Goal: Task Accomplishment & Management: Use online tool/utility

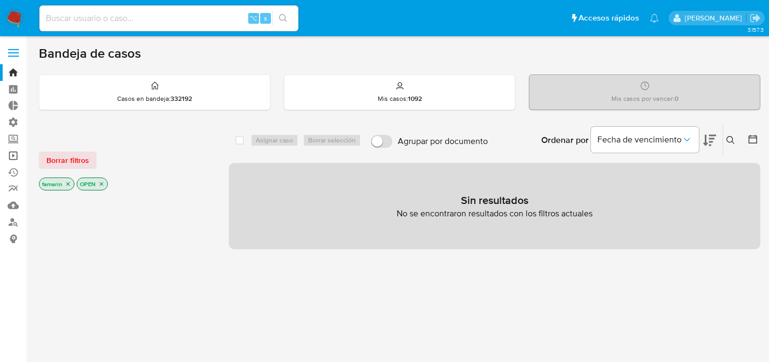
click at [12, 153] on link "Operaciones masivas" at bounding box center [64, 155] width 128 height 17
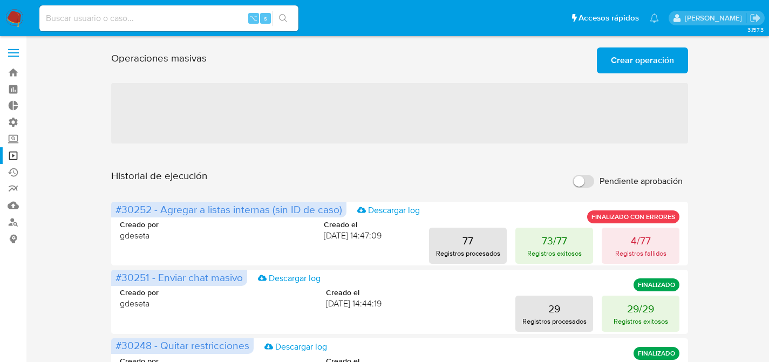
click at [642, 67] on span "Crear operación" at bounding box center [642, 61] width 63 height 24
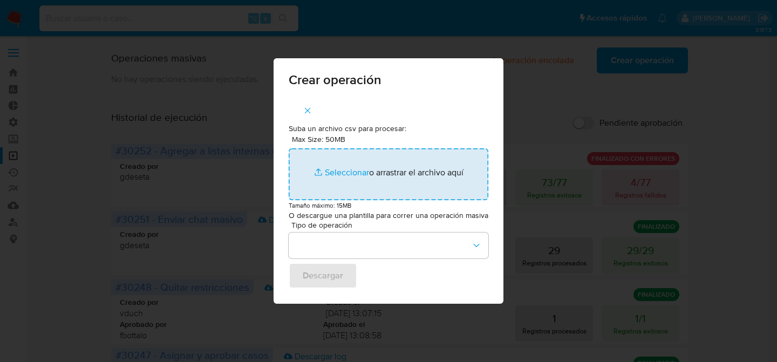
click at [416, 155] on input "Max Size: 50MB Seleccionar archivos" at bounding box center [389, 174] width 200 height 52
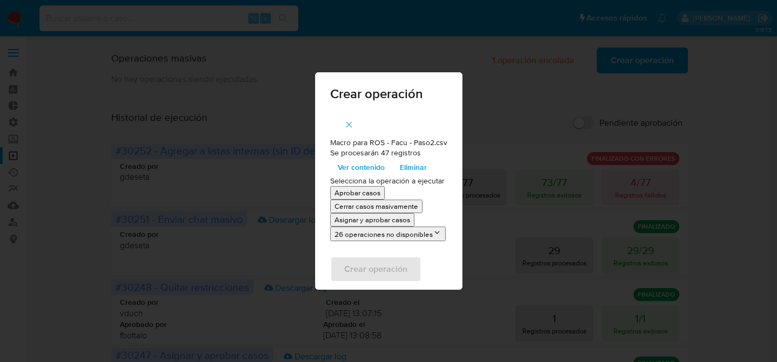
click at [347, 117] on span "button" at bounding box center [349, 125] width 10 height 24
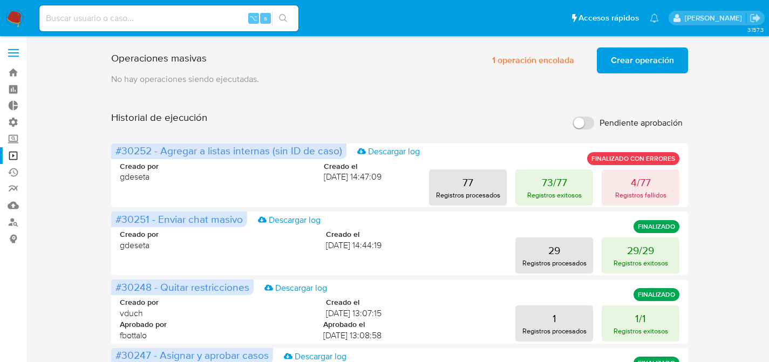
click at [680, 70] on button "Crear operación" at bounding box center [642, 61] width 91 height 26
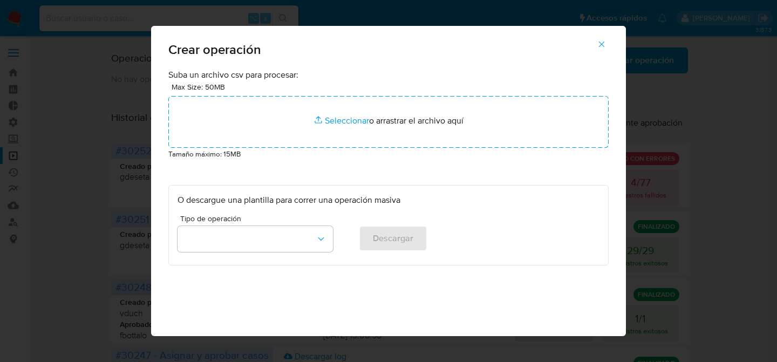
click at [318, 154] on p "Tamaño máximo: 15MB" at bounding box center [388, 154] width 440 height 12
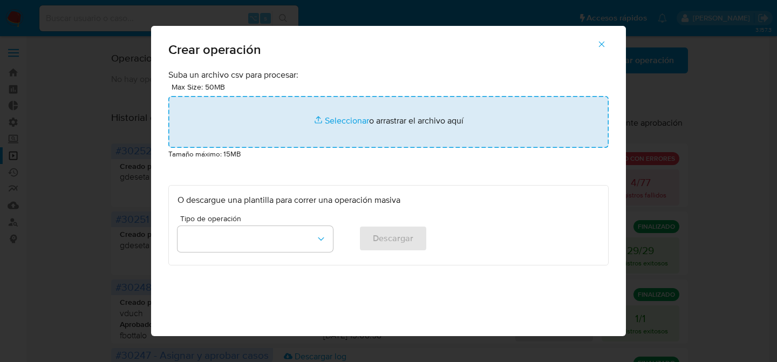
click at [326, 140] on input "file" at bounding box center [388, 122] width 440 height 52
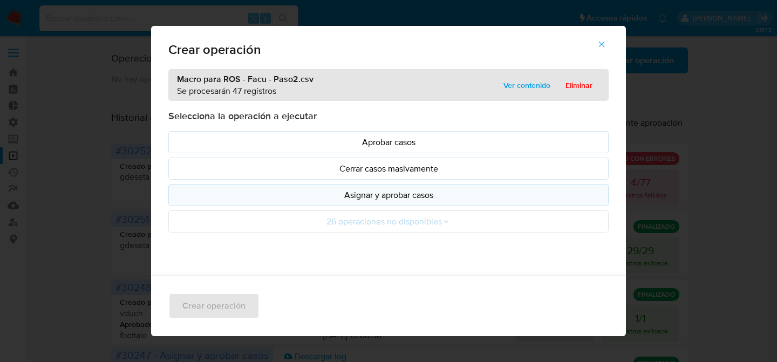
click at [376, 197] on p "Asignar y aprobar casos" at bounding box center [389, 195] width 422 height 12
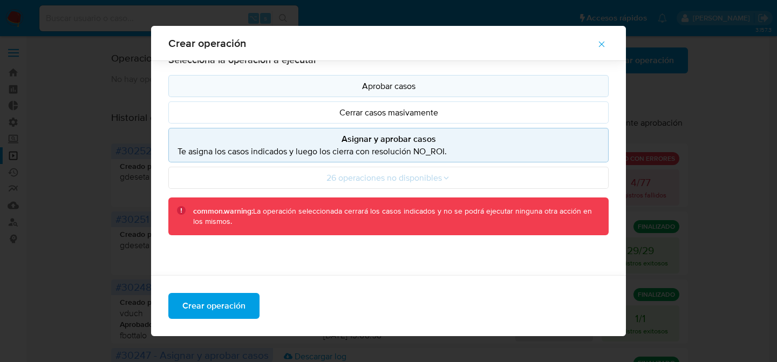
scroll to position [104, 0]
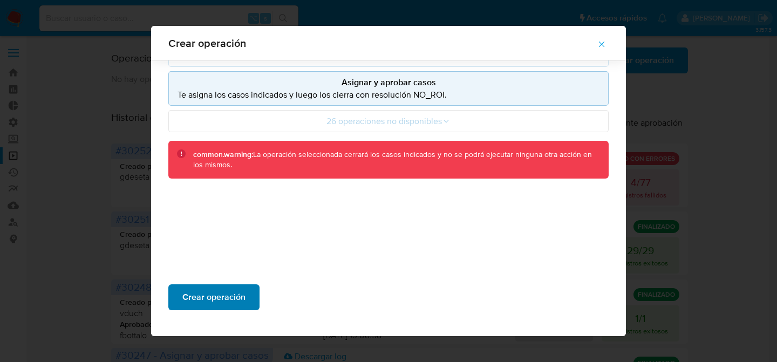
click at [240, 291] on span "Crear operación" at bounding box center [213, 298] width 63 height 24
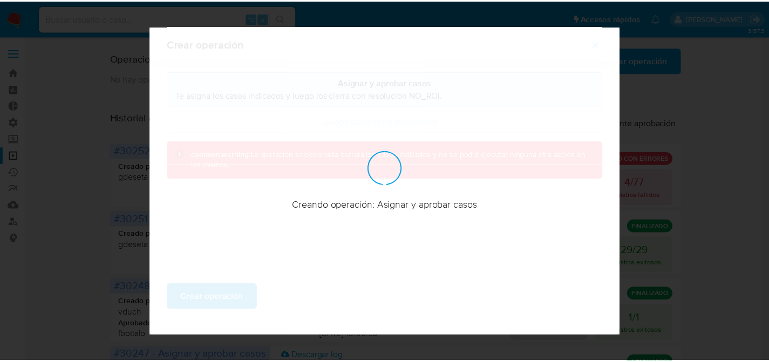
scroll to position [44, 0]
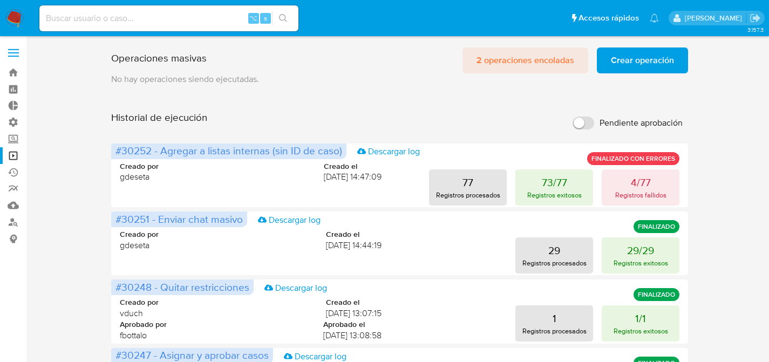
click at [507, 63] on span "2 operaciones encoladas" at bounding box center [526, 61] width 98 height 24
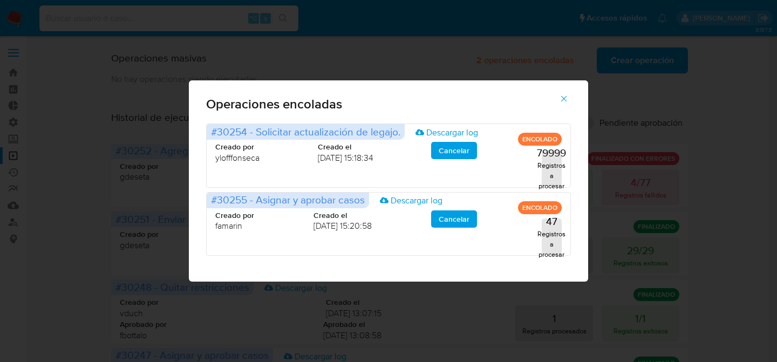
click at [568, 100] on icon "button" at bounding box center [564, 99] width 10 height 10
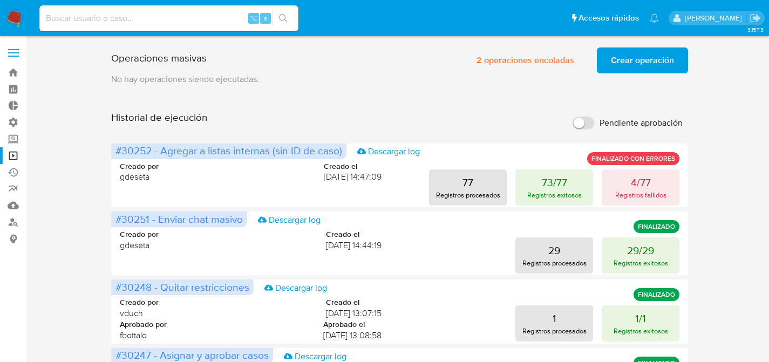
click at [491, 61] on span "2 operaciones encoladas" at bounding box center [526, 61] width 98 height 24
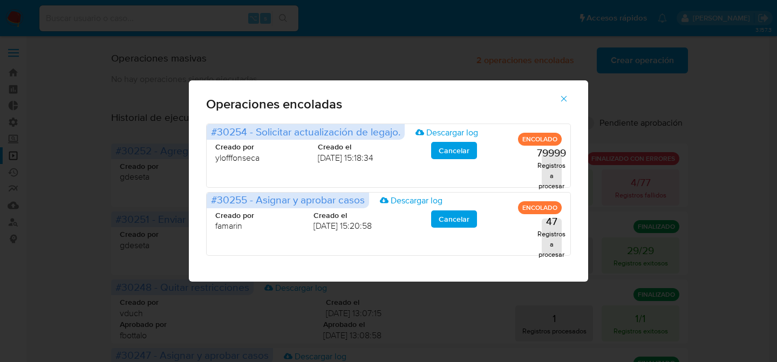
click at [566, 101] on icon "button" at bounding box center [564, 99] width 10 height 10
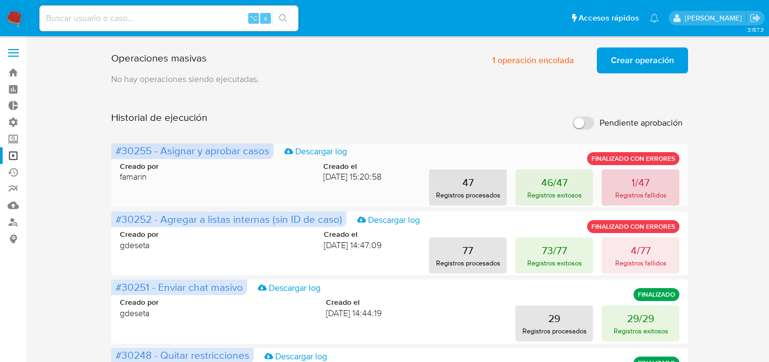
click at [620, 194] on p "Registros fallidos" at bounding box center [640, 195] width 51 height 10
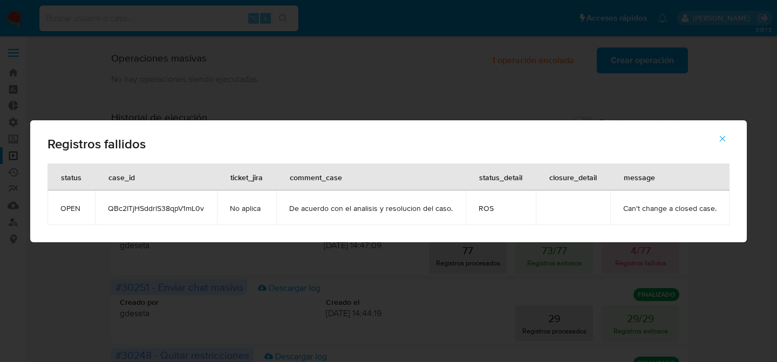
click at [172, 209] on span "QBc2ITjHSddrlS38qpV1mL0v" at bounding box center [156, 208] width 96 height 10
click at [65, 72] on div "Registros fallidos status case_id ticket_jira comment_case status_detail closur…" at bounding box center [388, 181] width 777 height 362
click at [47, 39] on div "Registros fallidos status case_id ticket_jira comment_case status_detail closur…" at bounding box center [388, 181] width 777 height 362
click at [16, 18] on div "Registros fallidos status case_id ticket_jira comment_case status_detail closur…" at bounding box center [388, 181] width 777 height 362
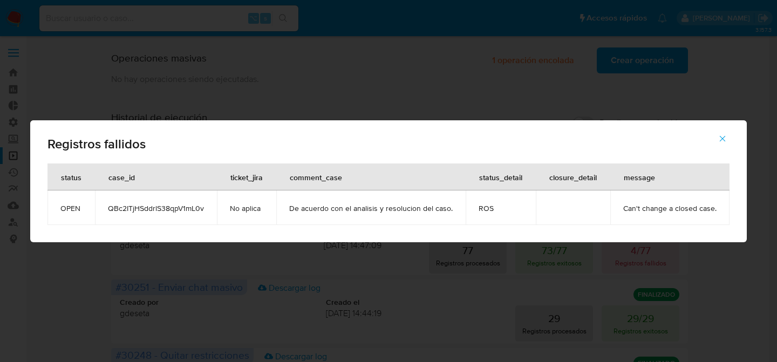
drag, startPoint x: 670, startPoint y: 123, endPoint x: 677, endPoint y: 126, distance: 7.5
click at [674, 125] on div "Registros fallidos" at bounding box center [388, 141] width 717 height 43
click at [704, 137] on button "button" at bounding box center [723, 139] width 38 height 26
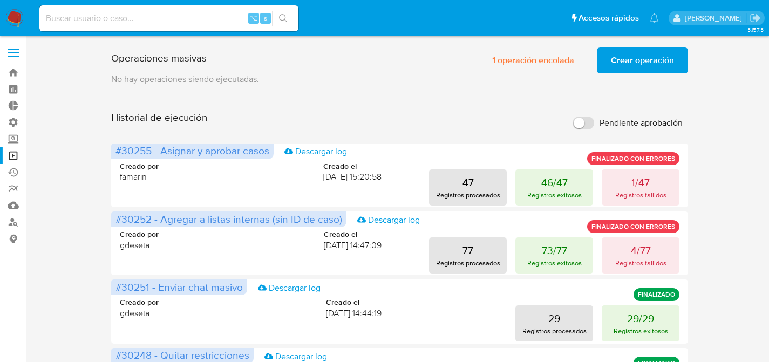
click at [632, 58] on span "Crear operación" at bounding box center [642, 61] width 63 height 24
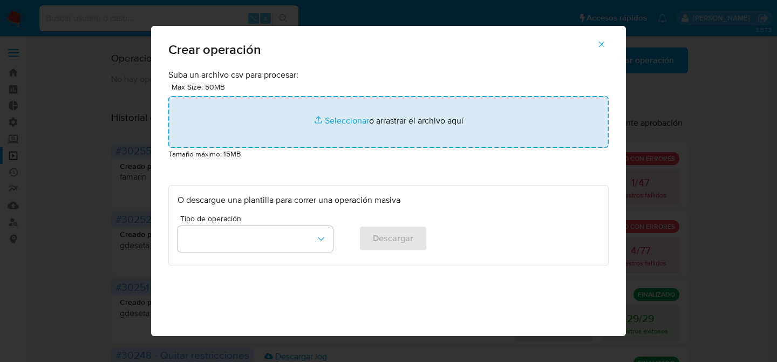
click at [323, 126] on input "file" at bounding box center [388, 122] width 440 height 52
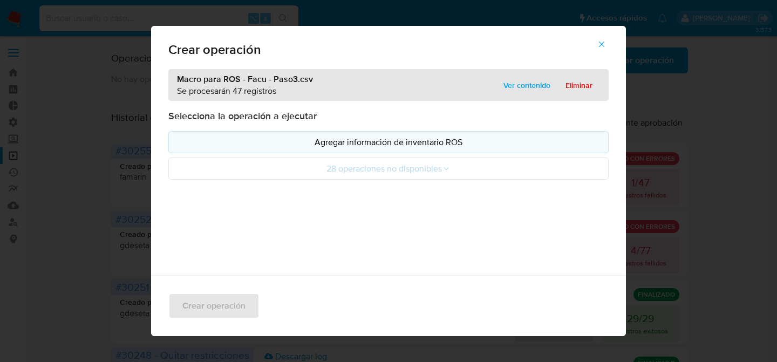
click at [333, 153] on button "Agregar información de inventario ROS" at bounding box center [388, 142] width 440 height 22
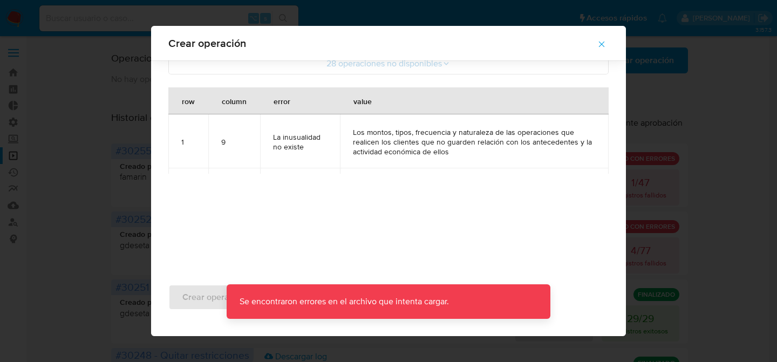
scroll to position [113, 0]
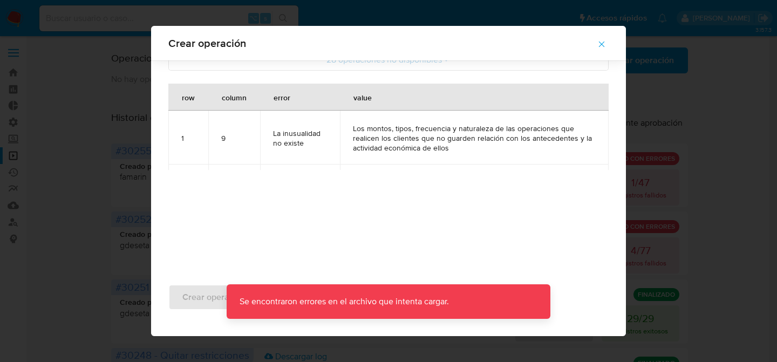
click at [605, 43] on icon "button" at bounding box center [602, 45] width 6 height 6
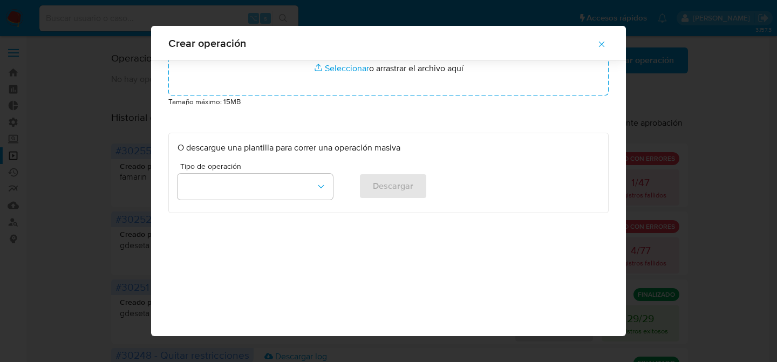
scroll to position [44, 0]
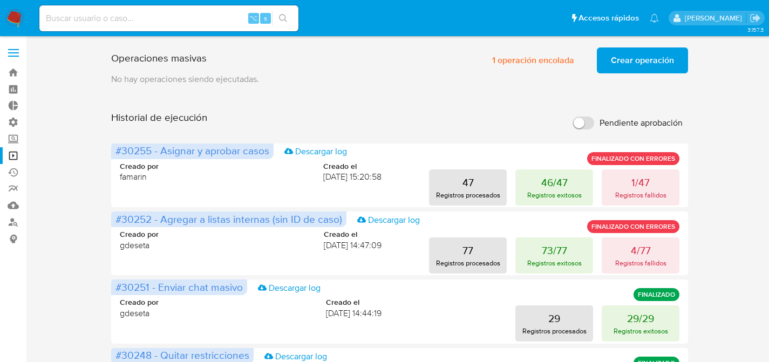
click at [627, 69] on span "Crear operación" at bounding box center [642, 61] width 63 height 24
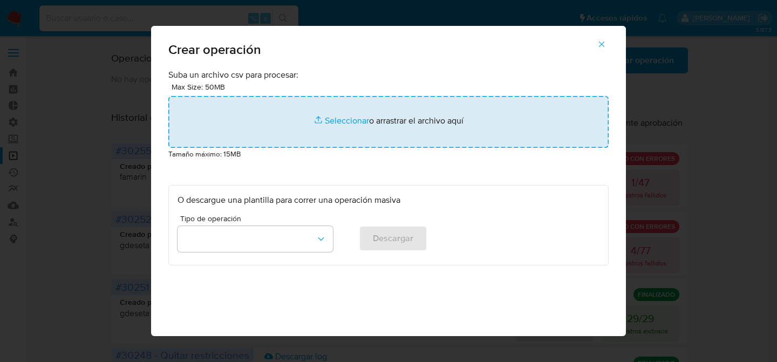
click at [369, 123] on input "file" at bounding box center [388, 122] width 440 height 52
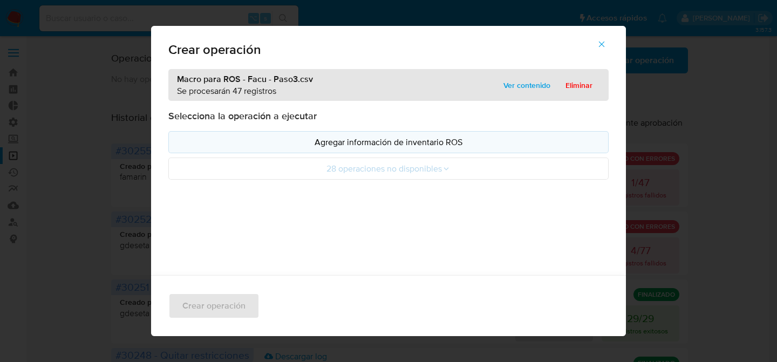
click at [437, 147] on p "Agregar información de inventario ROS" at bounding box center [389, 142] width 422 height 12
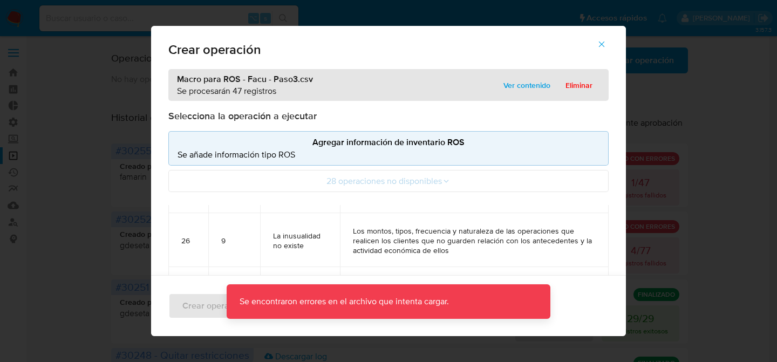
scroll to position [2262, 0]
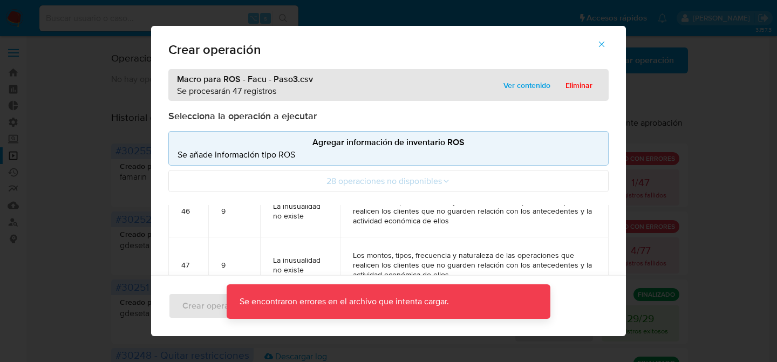
click at [607, 42] on icon "button" at bounding box center [602, 44] width 10 height 10
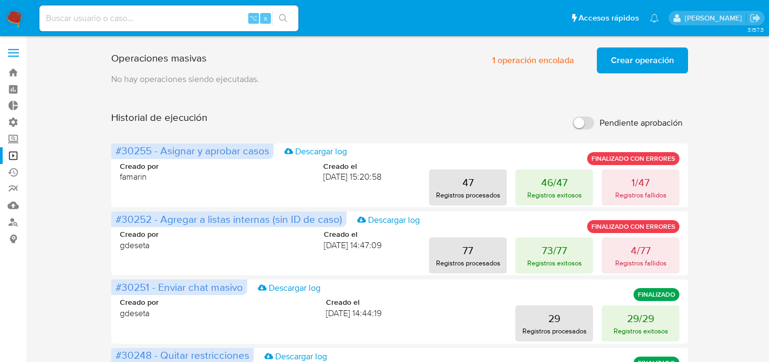
click at [639, 57] on span "Crear operación" at bounding box center [642, 61] width 63 height 24
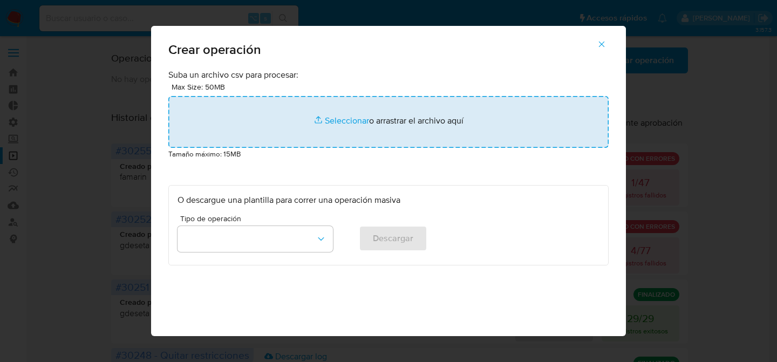
click at [347, 129] on input "file" at bounding box center [388, 122] width 440 height 52
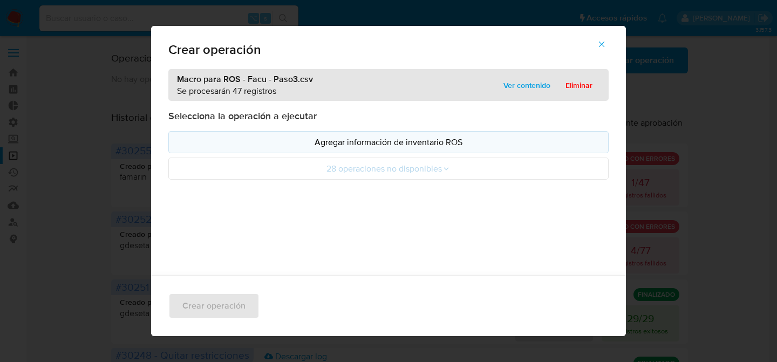
click at [338, 144] on p "Agregar información de inventario ROS" at bounding box center [389, 142] width 422 height 12
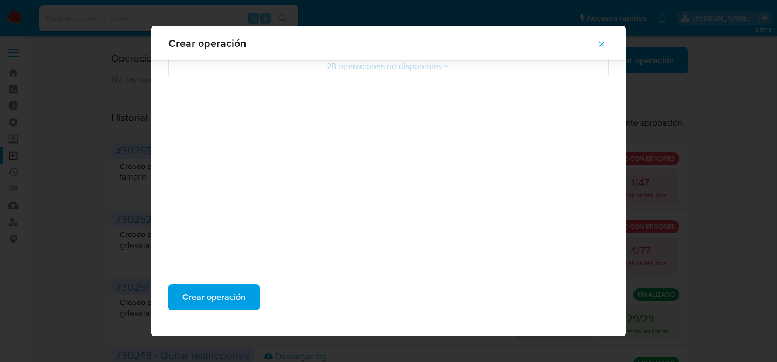
scroll to position [9, 0]
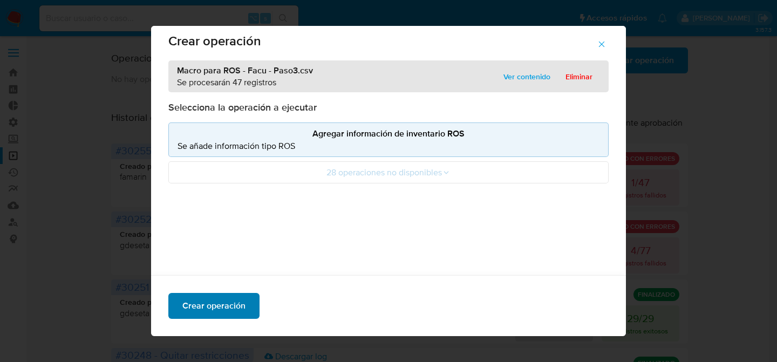
click at [236, 302] on span "Crear operación" at bounding box center [213, 306] width 63 height 24
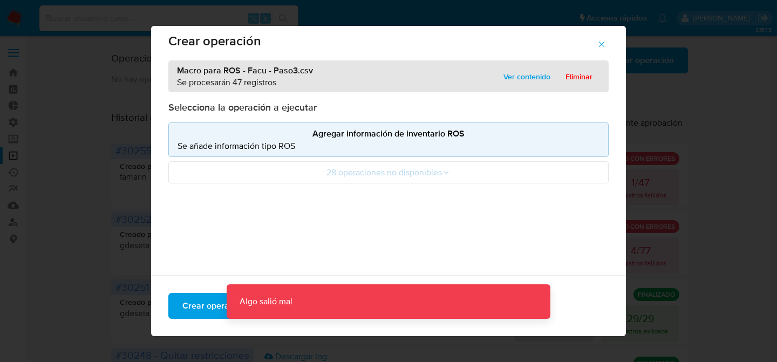
click at [602, 47] on icon "button" at bounding box center [602, 44] width 10 height 10
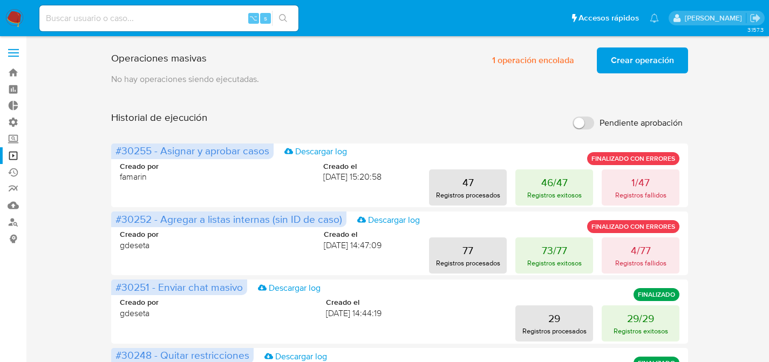
click at [664, 56] on span "Crear operación" at bounding box center [642, 61] width 63 height 24
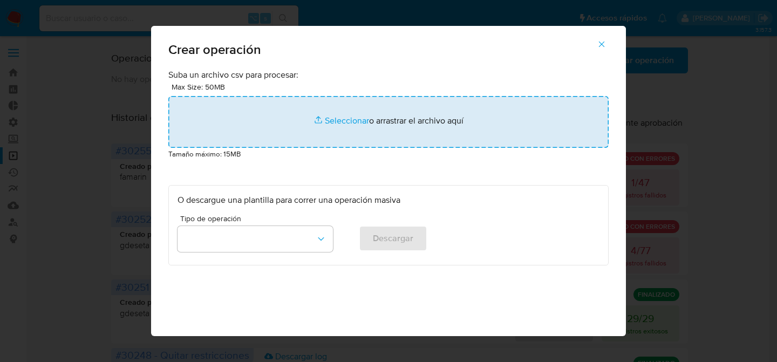
click at [354, 127] on input "file" at bounding box center [388, 122] width 440 height 52
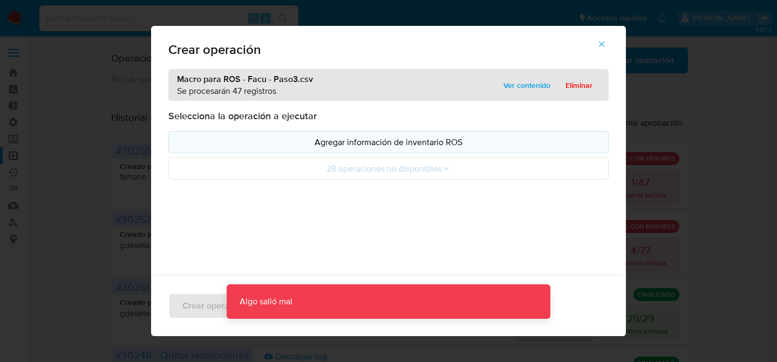
click at [335, 146] on p "Agregar información de inventario ROS" at bounding box center [389, 142] width 422 height 12
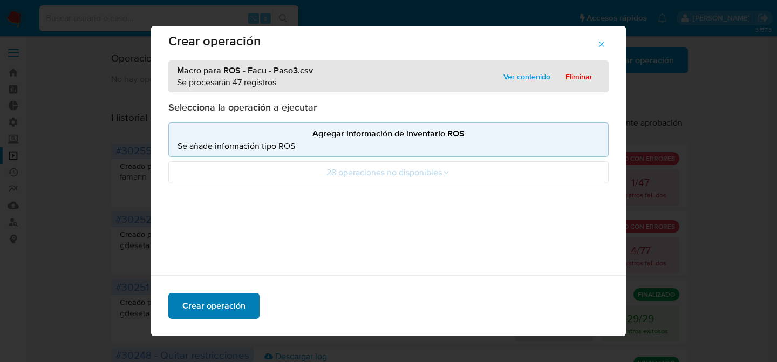
click at [242, 303] on button "Crear operación" at bounding box center [213, 306] width 91 height 26
click at [223, 302] on span "Crear operación" at bounding box center [213, 306] width 63 height 24
click at [603, 47] on icon "button" at bounding box center [602, 44] width 10 height 10
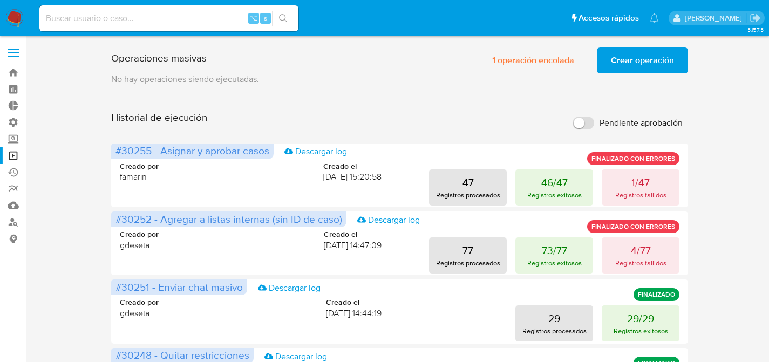
click at [650, 66] on span "Crear operación" at bounding box center [642, 61] width 63 height 24
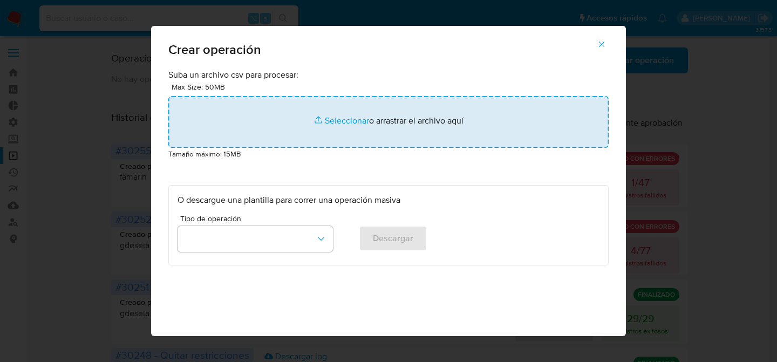
click at [406, 110] on input "file" at bounding box center [388, 122] width 440 height 52
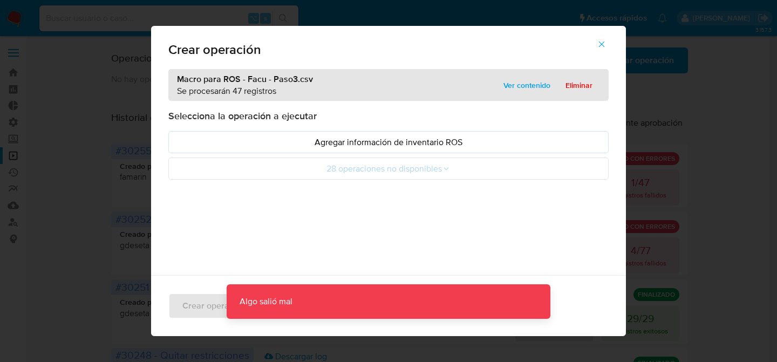
click at [318, 157] on ul "Agregar información de inventario ROS 28 operaciones no disponibles" at bounding box center [388, 155] width 440 height 49
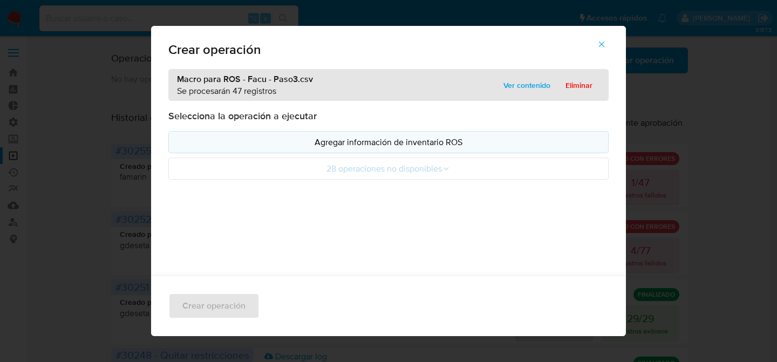
click at [322, 147] on p "Agregar información de inventario ROS" at bounding box center [389, 142] width 422 height 12
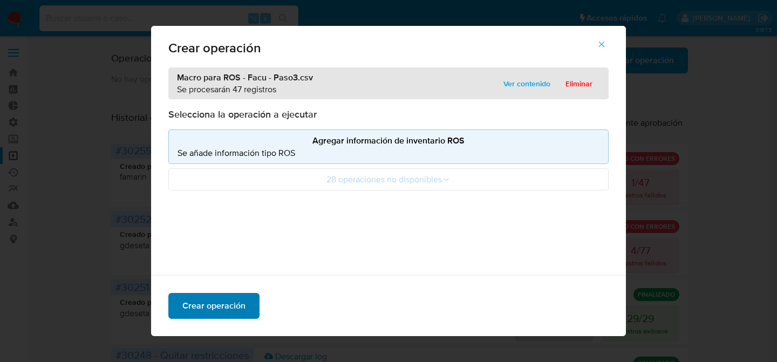
scroll to position [2, 0]
click at [227, 301] on span "Crear operación" at bounding box center [213, 306] width 63 height 24
click at [582, 82] on span "Eliminar" at bounding box center [579, 83] width 27 height 15
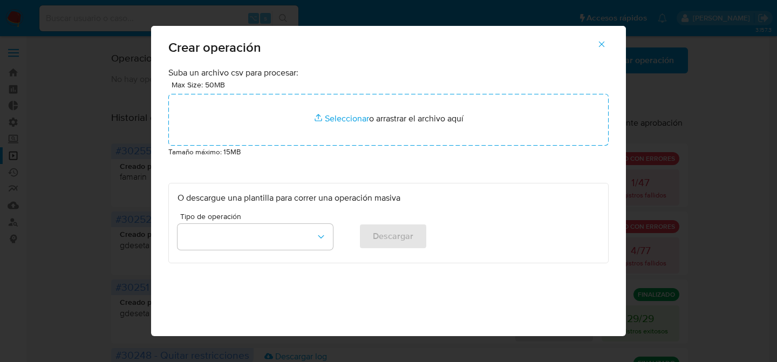
click at [602, 40] on icon "button" at bounding box center [602, 44] width 10 height 10
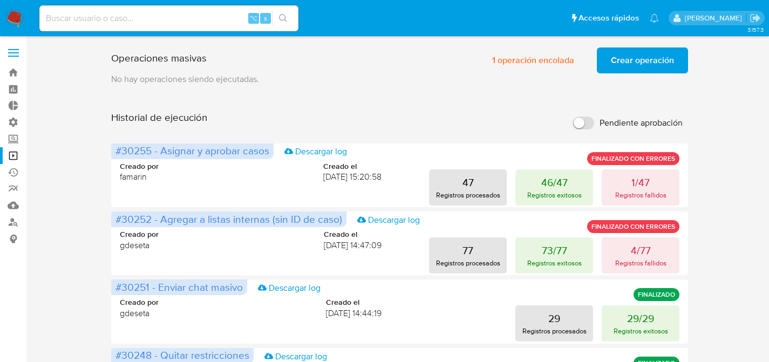
click at [428, 76] on p "No hay operaciones siendo ejecutadas." at bounding box center [400, 79] width 578 height 12
click at [675, 56] on button "Crear operación" at bounding box center [642, 61] width 91 height 26
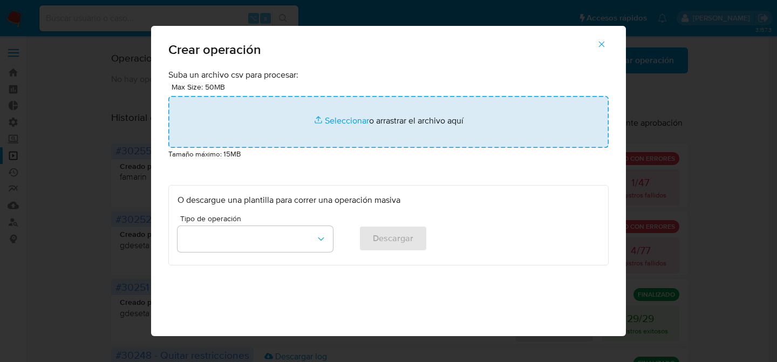
click at [284, 115] on input "file" at bounding box center [388, 122] width 440 height 52
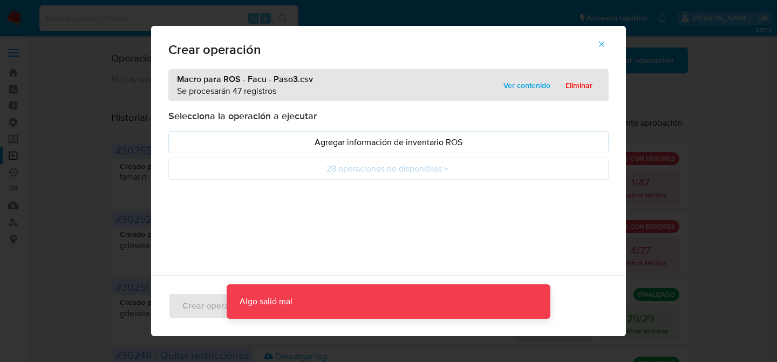
click at [600, 37] on button "button" at bounding box center [602, 44] width 38 height 26
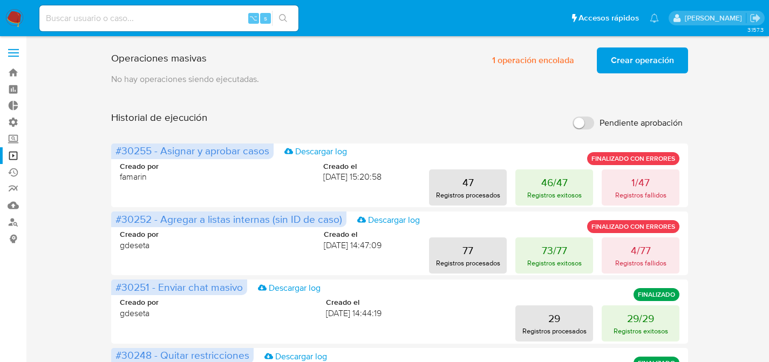
click at [627, 72] on span "Crear operación" at bounding box center [642, 61] width 63 height 24
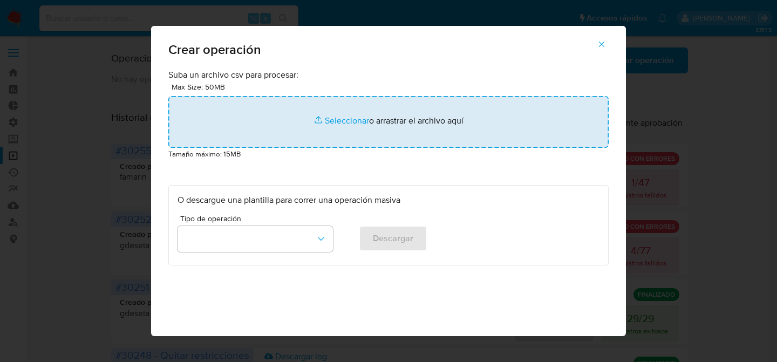
click at [347, 119] on input "file" at bounding box center [388, 122] width 440 height 52
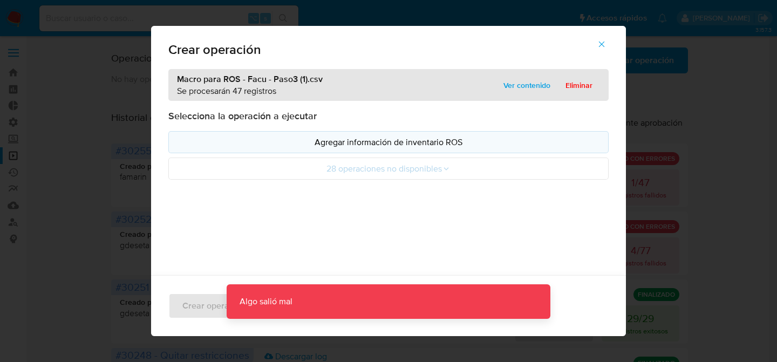
click at [359, 139] on p "Agregar información de inventario ROS" at bounding box center [389, 142] width 422 height 12
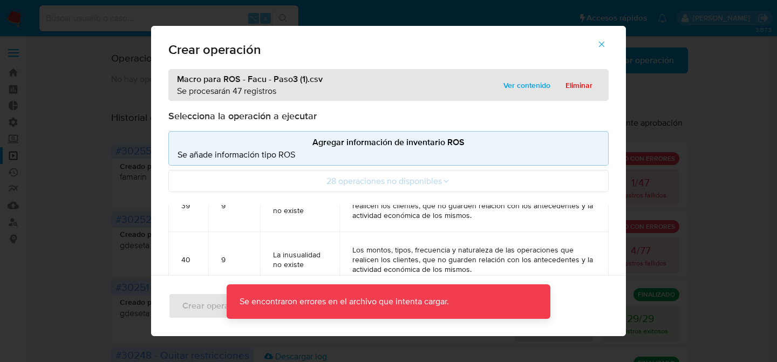
scroll to position [2478, 0]
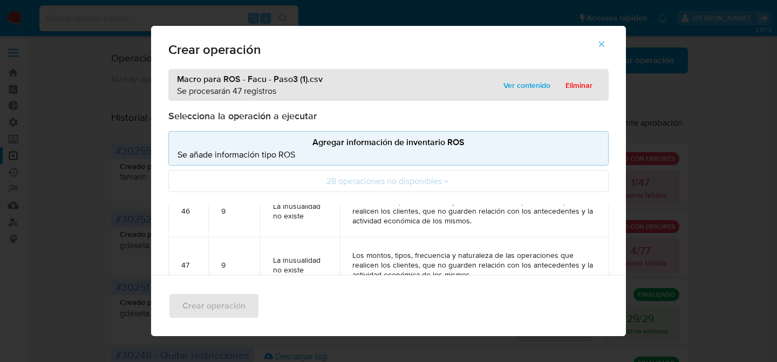
click at [600, 45] on button "button" at bounding box center [602, 44] width 38 height 26
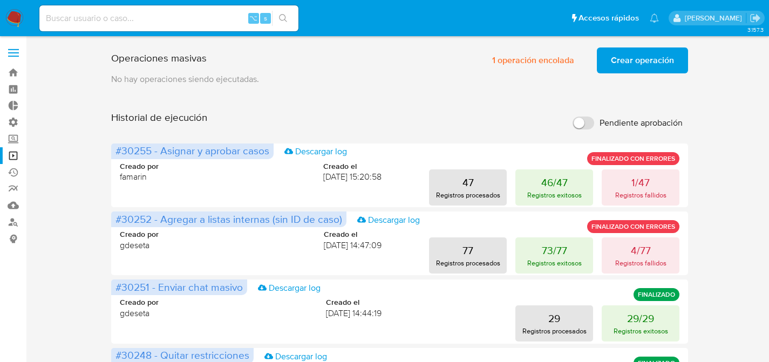
click at [655, 50] on span "Crear operación" at bounding box center [642, 61] width 63 height 24
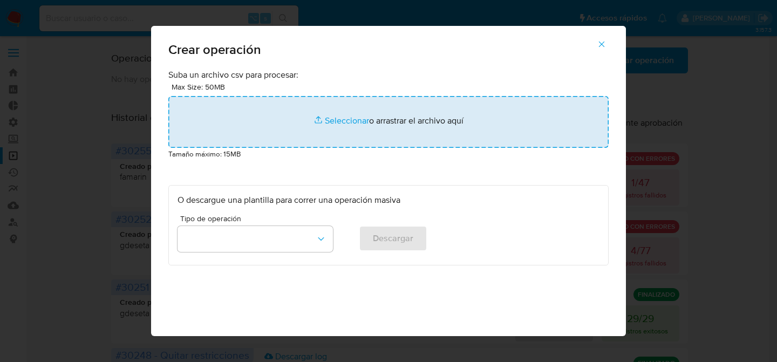
click at [406, 110] on input "file" at bounding box center [388, 122] width 440 height 52
click at [330, 143] on input "file" at bounding box center [388, 122] width 440 height 52
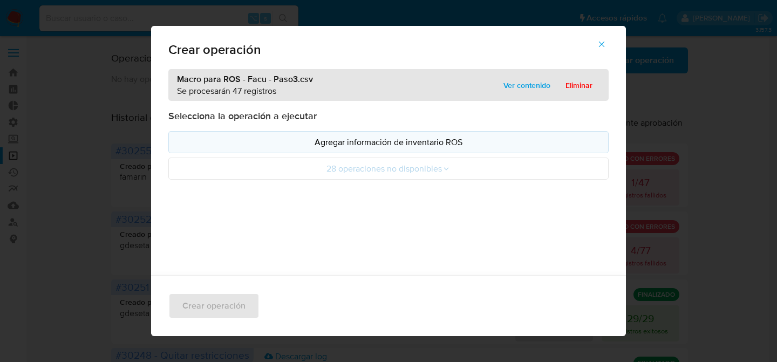
click at [344, 139] on p "Agregar información de inventario ROS" at bounding box center [389, 142] width 422 height 12
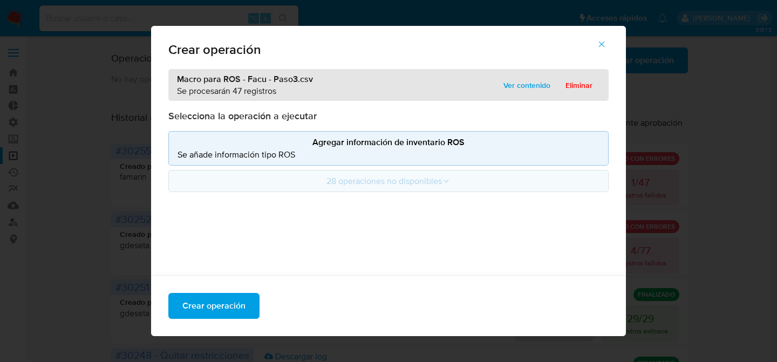
scroll to position [105, 0]
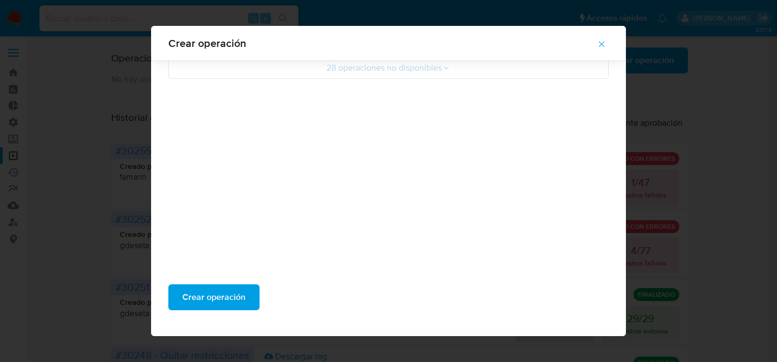
click at [225, 277] on div "Crear operación" at bounding box center [388, 301] width 475 height 69
click at [229, 293] on span "Crear operación" at bounding box center [213, 298] width 63 height 24
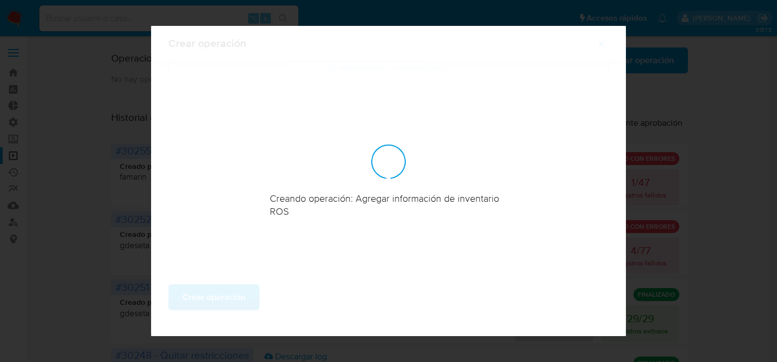
scroll to position [44, 0]
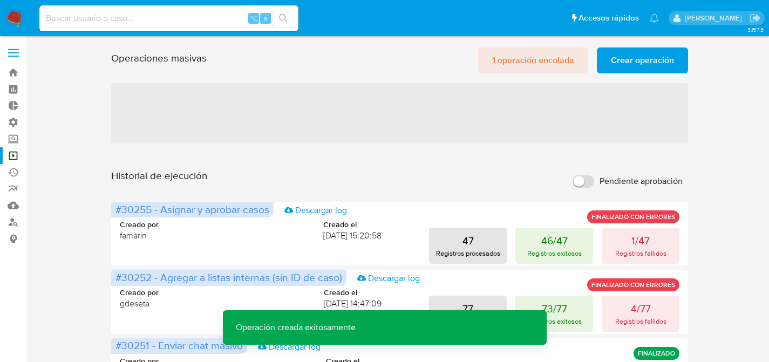
click at [550, 53] on span "1 operación encolada" at bounding box center [533, 61] width 82 height 24
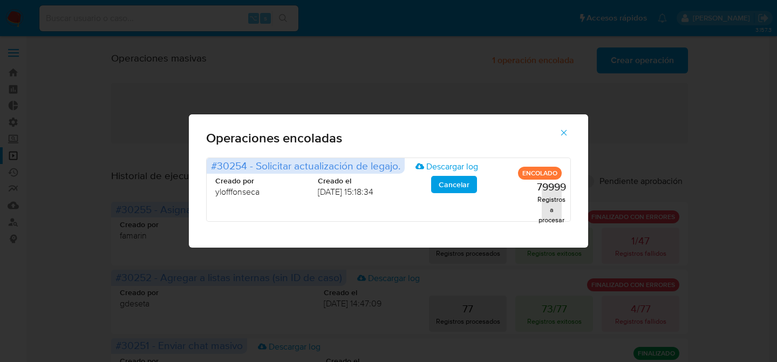
click at [401, 80] on div "Operaciones encoladas #30254 - Solicitar actualización de legajo. Descargar log…" at bounding box center [388, 181] width 777 height 362
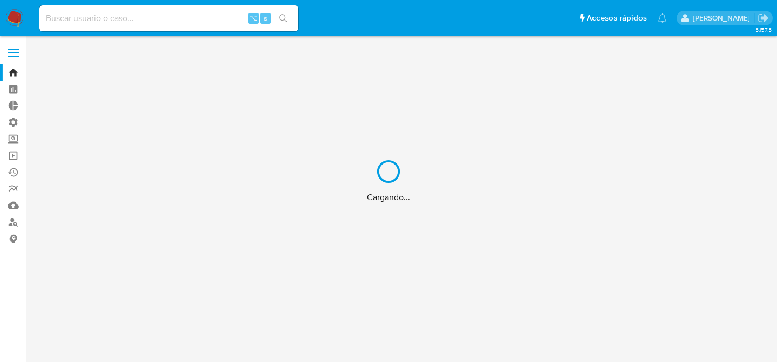
click at [144, 23] on div "Cargando..." at bounding box center [388, 181] width 777 height 362
click at [149, 19] on div "Cargando..." at bounding box center [388, 181] width 777 height 362
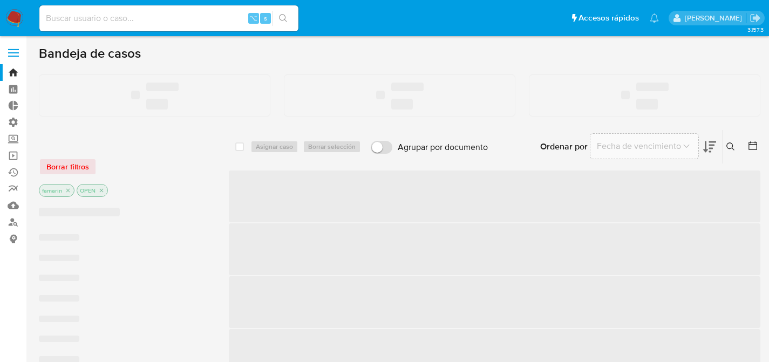
click at [149, 19] on input at bounding box center [168, 18] width 259 height 14
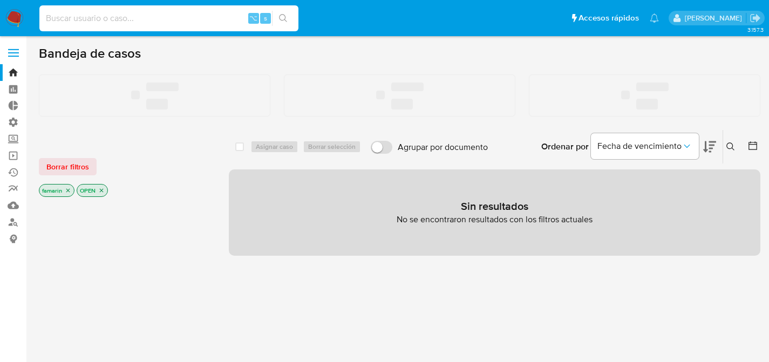
paste input "QBc2ITjHSddrlS38qpV1mL0v"
type input "QBc2ITjHSddrlS38qpV1mL0v"
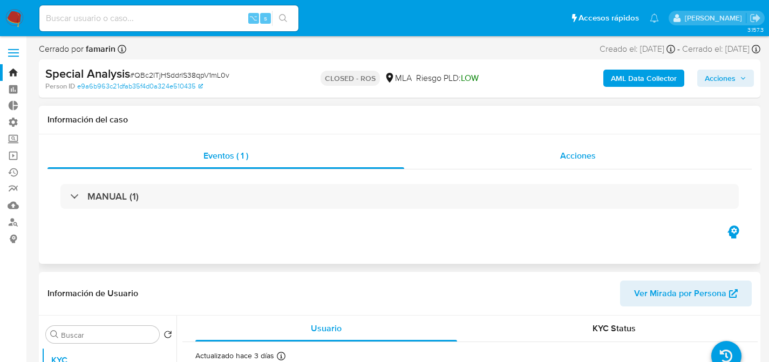
click at [549, 153] on div "Acciones" at bounding box center [578, 156] width 348 height 26
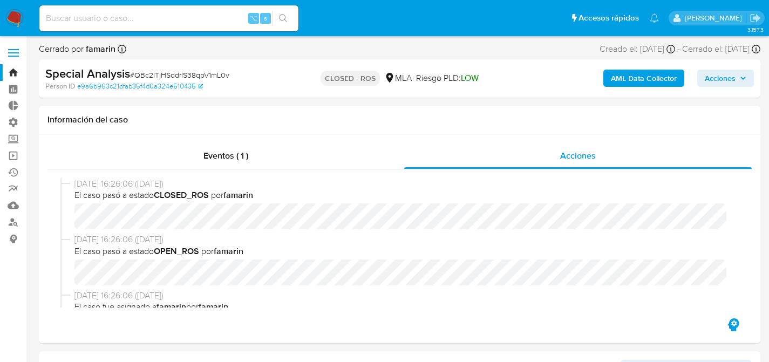
select select "10"
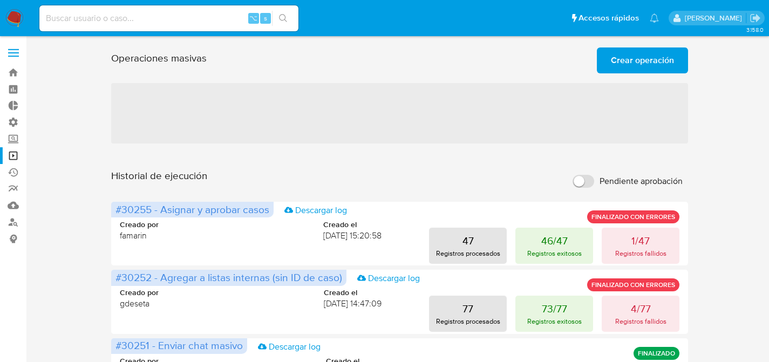
click at [433, 132] on span "‌" at bounding box center [400, 113] width 578 height 60
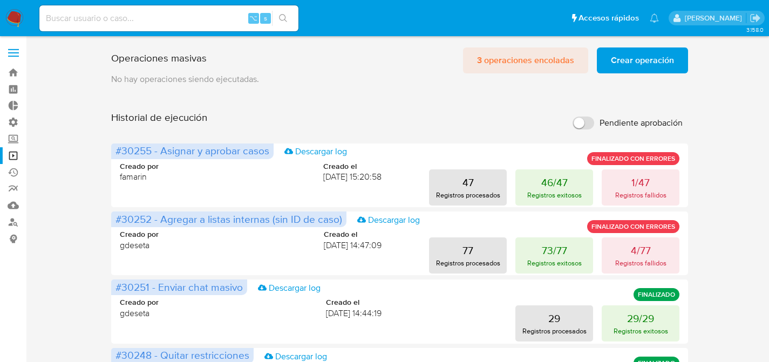
click at [506, 59] on span "3 operaciones encoladas" at bounding box center [525, 61] width 97 height 24
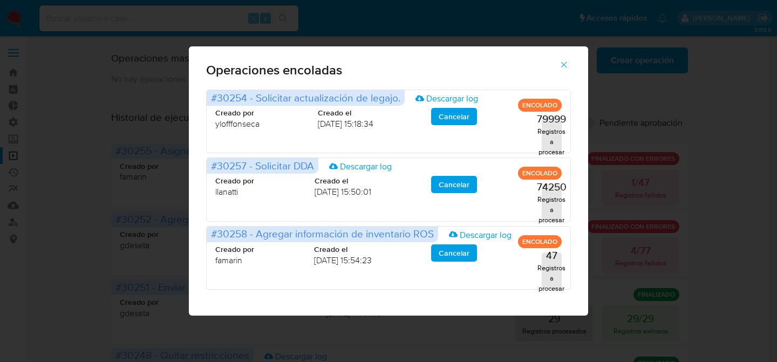
click at [131, 206] on div "Operaciones encoladas #30254 - Solicitar actualización de legajo. Descargar log…" at bounding box center [388, 181] width 777 height 362
click at [568, 67] on icon "button" at bounding box center [564, 65] width 10 height 10
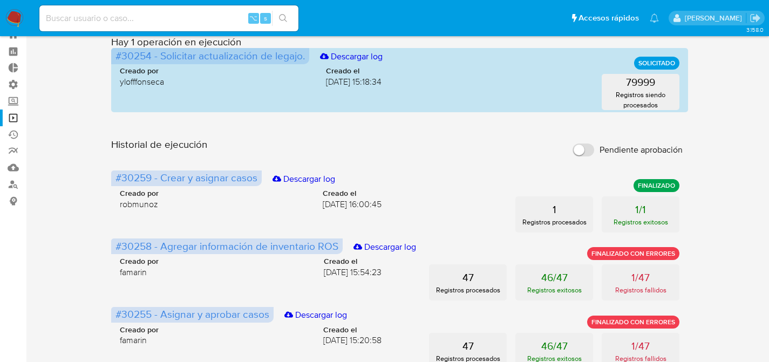
scroll to position [38, 0]
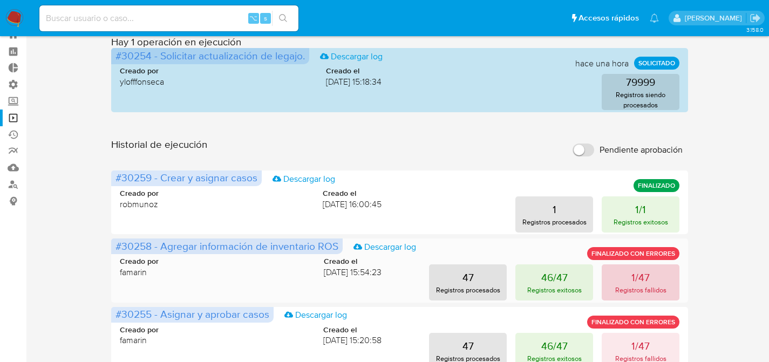
click at [634, 274] on p "1/47" at bounding box center [641, 277] width 18 height 15
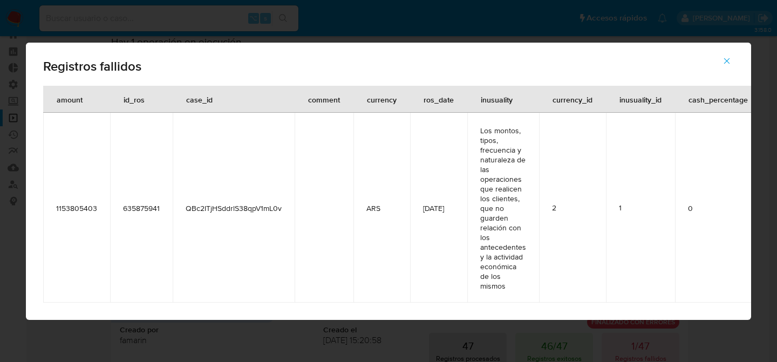
drag, startPoint x: 596, startPoint y: 236, endPoint x: 734, endPoint y: 218, distance: 138.9
click at [734, 218] on tr "1153805403 635875941 QBc2ITjHSddrlS38qpV1mL0v ARS [DATE] Los montos, tipos, fre…" at bounding box center [517, 208] width 949 height 190
click at [269, 209] on span "QBc2ITjHSddrlS38qpV1mL0v" at bounding box center [234, 208] width 96 height 10
click at [723, 59] on icon "button" at bounding box center [727, 61] width 10 height 10
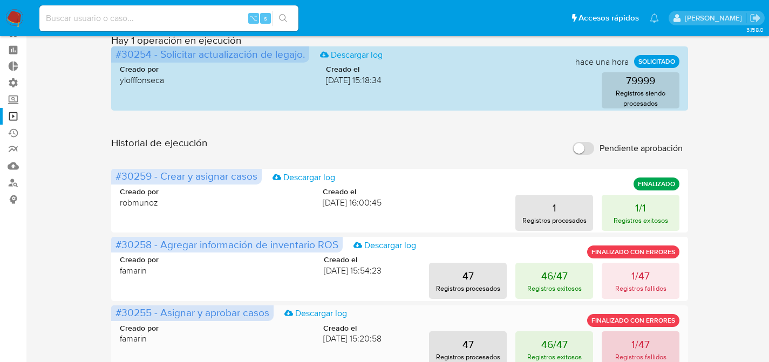
scroll to position [40, 0]
click at [642, 355] on p "Registros fallidos" at bounding box center [640, 356] width 51 height 10
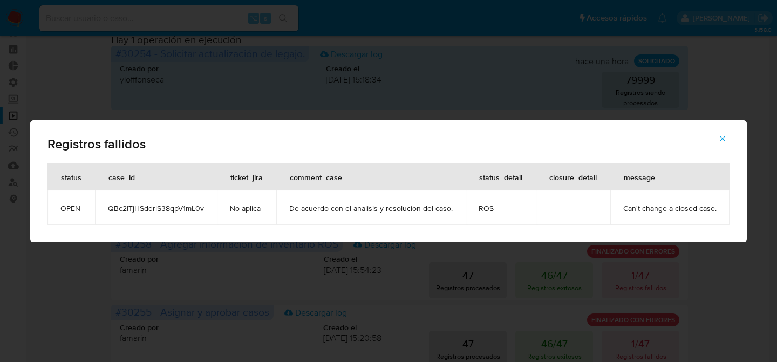
click at [591, 114] on div "Registros fallidos status case_id ticket_jira comment_case status_detail closur…" at bounding box center [388, 181] width 777 height 362
click at [726, 138] on button "button" at bounding box center [723, 139] width 38 height 26
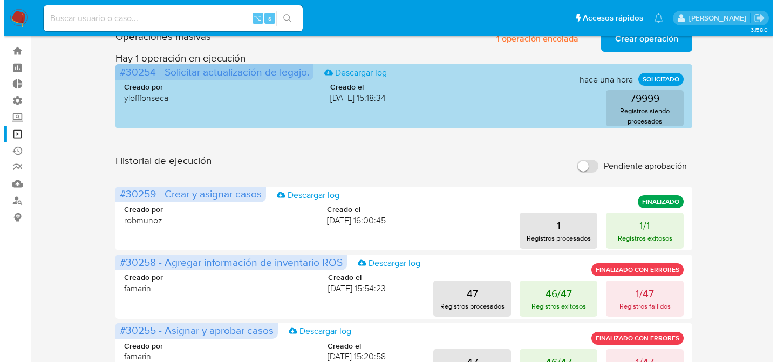
scroll to position [0, 0]
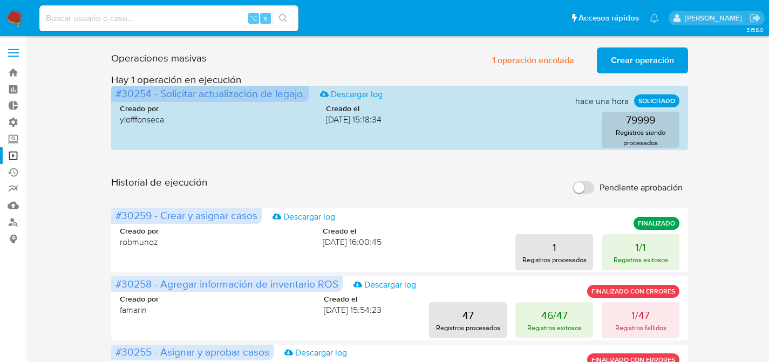
click at [643, 66] on span "Crear operación" at bounding box center [642, 61] width 63 height 24
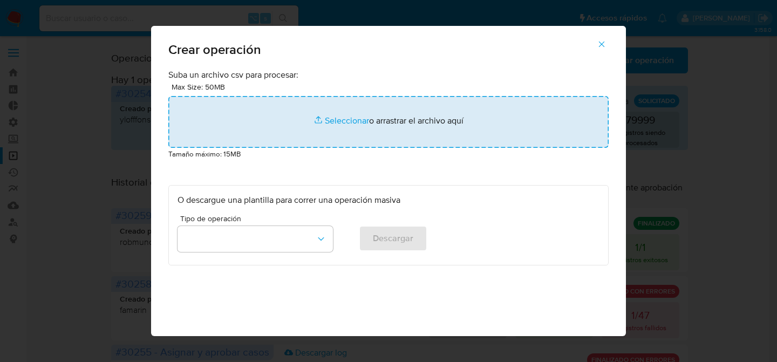
click at [476, 107] on input "file" at bounding box center [388, 122] width 440 height 52
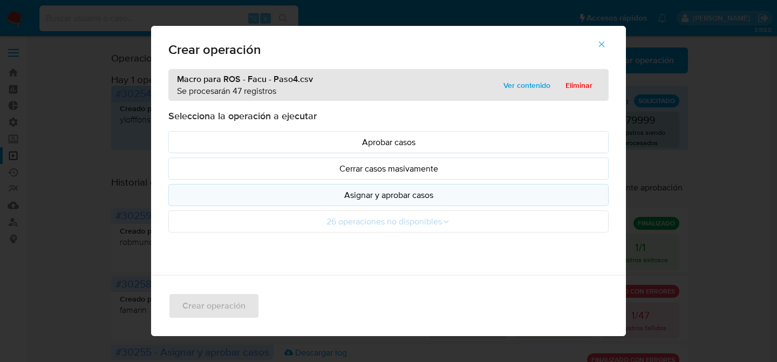
click at [381, 188] on button "Asignar y aprobar casos" at bounding box center [388, 195] width 440 height 22
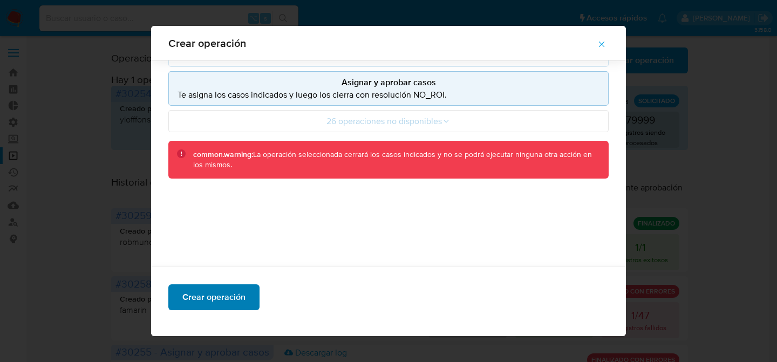
scroll to position [105, 0]
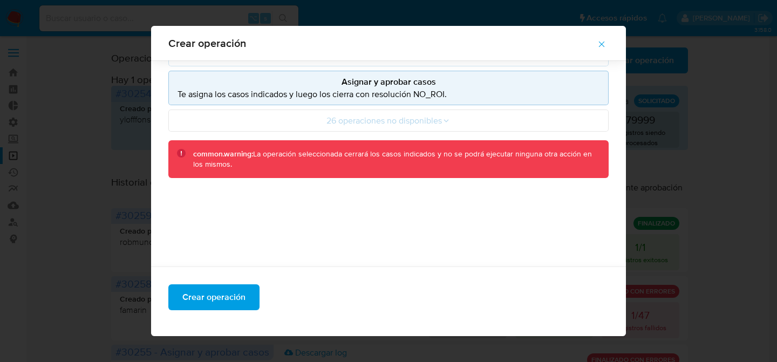
click at [221, 311] on div "Crear operación" at bounding box center [388, 302] width 475 height 70
click at [227, 303] on span "Crear operación" at bounding box center [213, 298] width 63 height 24
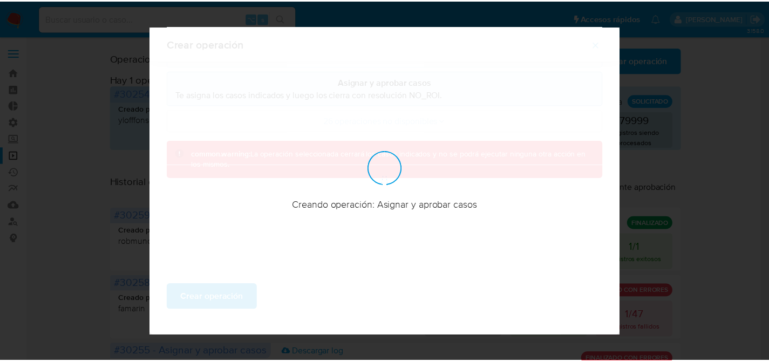
scroll to position [44, 0]
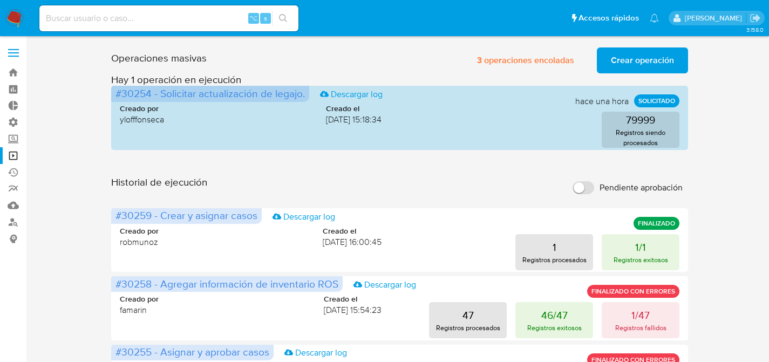
click at [506, 59] on span "3 operaciones encoladas" at bounding box center [525, 61] width 97 height 24
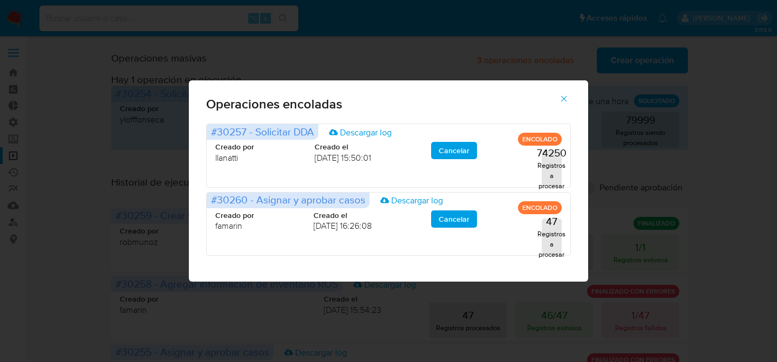
click at [117, 190] on div "Operaciones encoladas #30257 - Solicitar DDA Descargar log ENCOLADO Creado por …" at bounding box center [388, 181] width 777 height 362
click at [569, 93] on button "button" at bounding box center [564, 99] width 38 height 26
